Goal: Task Accomplishment & Management: Use online tool/utility

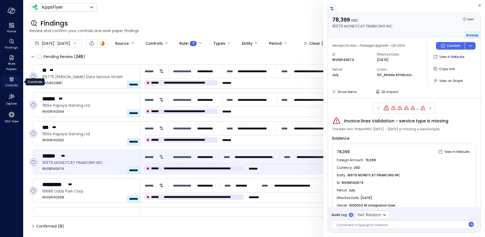
click at [13, 79] on icon "Controls" at bounding box center [11, 79] width 6 height 6
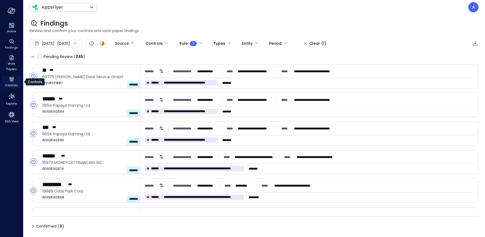
click at [13, 79] on icon "Controls" at bounding box center [11, 79] width 6 height 6
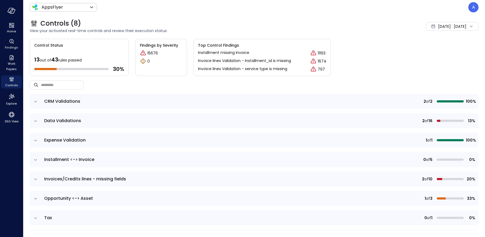
click at [35, 121] on icon "expand row" at bounding box center [35, 120] width 5 height 5
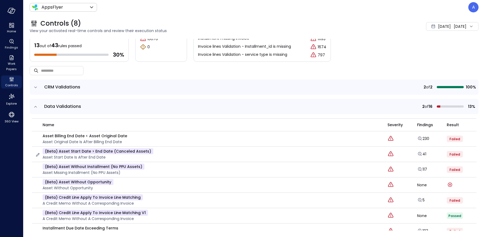
scroll to position [15, 0]
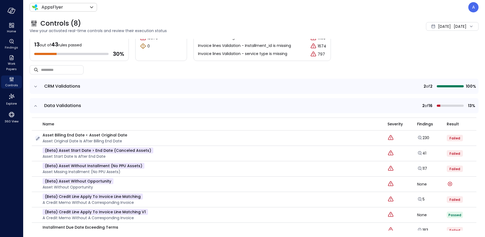
click at [37, 137] on icon "button" at bounding box center [37, 138] width 5 height 5
